Goal: Task Accomplishment & Management: Use online tool/utility

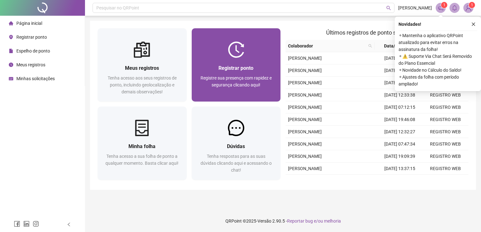
click at [243, 79] on span "Registre sua presença com rapidez e segurança clicando aqui!" at bounding box center [235, 82] width 71 height 12
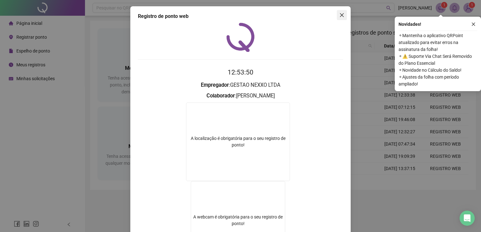
click at [340, 12] on button "Close" at bounding box center [342, 15] width 10 height 10
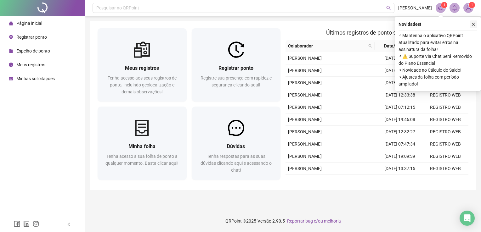
click at [473, 25] on icon "close" at bounding box center [473, 24] width 4 height 4
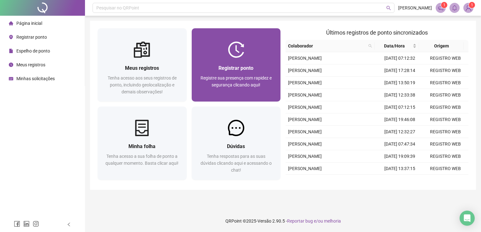
click at [251, 73] on div "Registrar ponto Registre sua presença com rapidez e segurança clicando aqui!" at bounding box center [236, 79] width 74 height 31
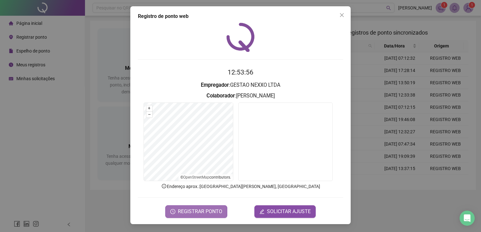
click at [207, 215] on button "REGISTRAR PONTO" at bounding box center [196, 211] width 62 height 13
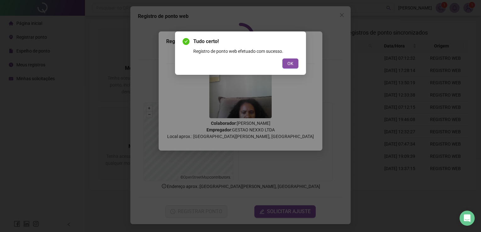
click at [298, 63] on div "Tudo certo! Registro de ponto web efetuado com sucesso. OK" at bounding box center [240, 52] width 131 height 43
click at [292, 64] on span "OK" at bounding box center [290, 63] width 6 height 7
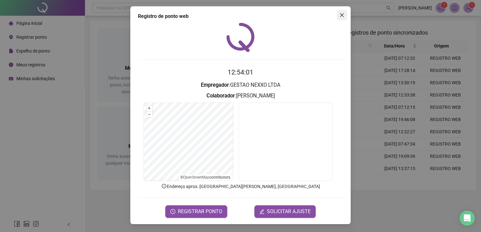
click at [344, 15] on icon "close" at bounding box center [341, 15] width 5 height 5
